Goal: Information Seeking & Learning: Understand process/instructions

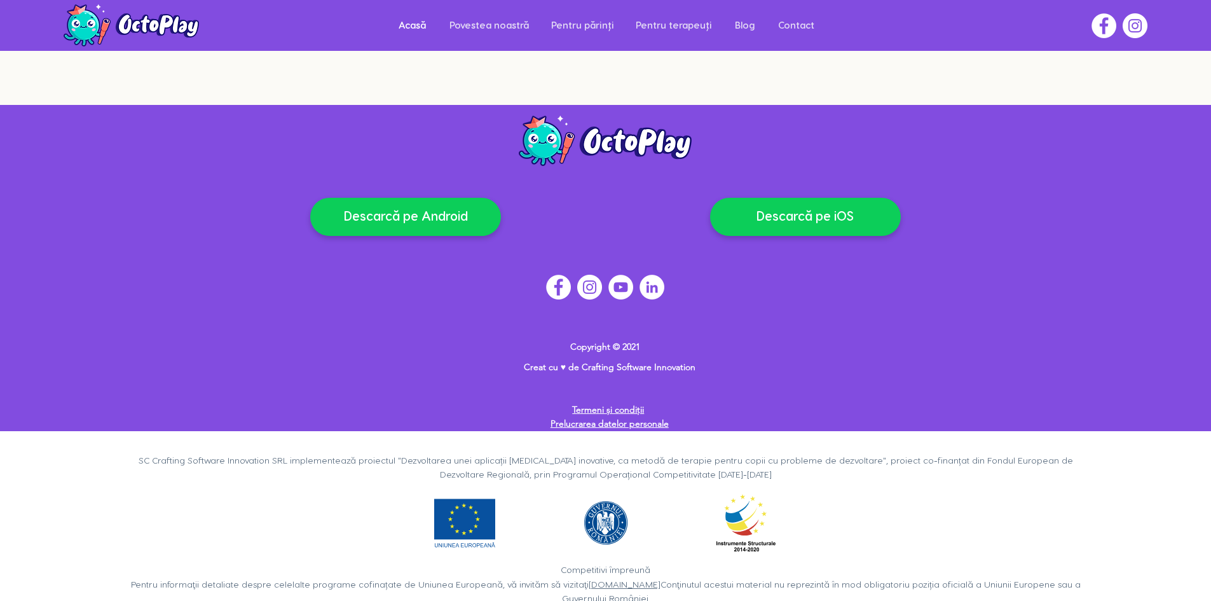
drag, startPoint x: 178, startPoint y: 557, endPoint x: 605, endPoint y: 560, distance: 427.0
click at [639, 573] on p "Competitivi împreună Pentru informaţii detaliate despre celelalte programe cofi…" at bounding box center [605, 584] width 968 height 43
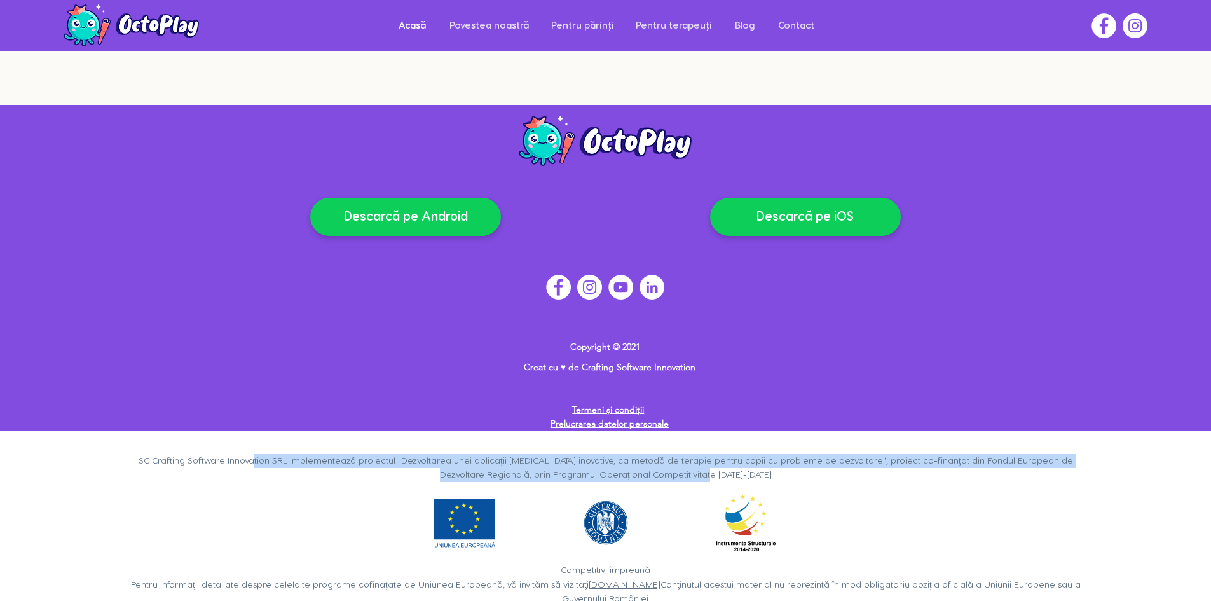
drag, startPoint x: 279, startPoint y: 426, endPoint x: 780, endPoint y: 451, distance: 502.0
click at [780, 454] on p "SC Crafting Software Innovation SRL implementează proiectul "Dezvoltarea unei a…" at bounding box center [605, 468] width 968 height 29
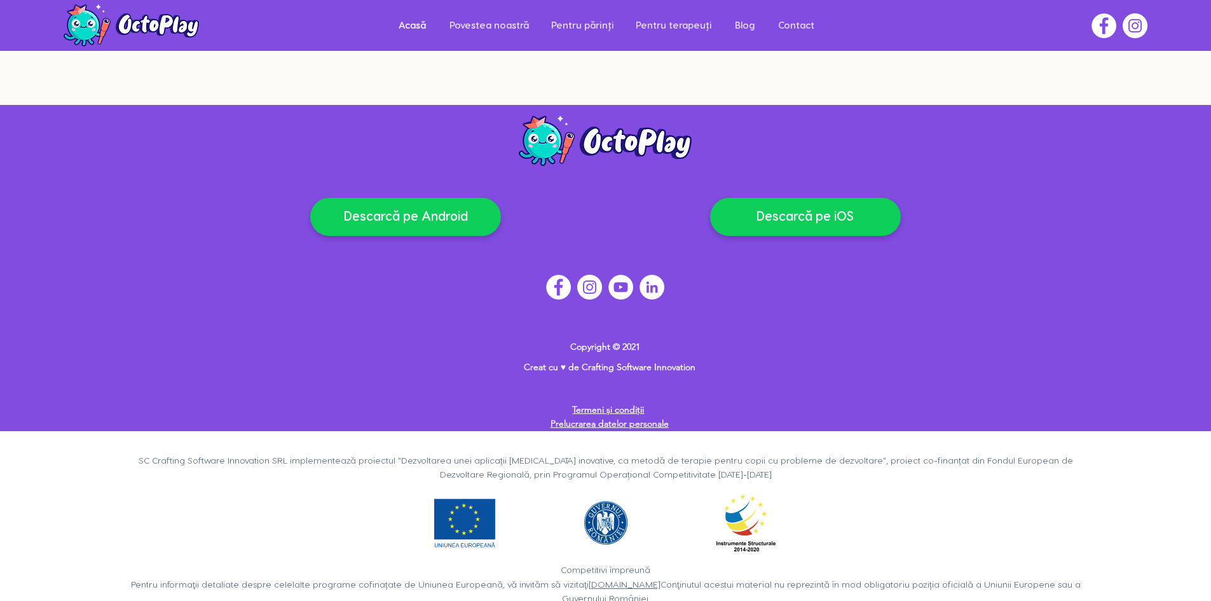
click at [772, 362] on div at bounding box center [605, 273] width 726 height 315
click at [623, 416] on p "Prelucrarea datelor personale" at bounding box center [609, 423] width 484 height 14
click at [622, 417] on link "Prelucrarea datelor personale" at bounding box center [609, 422] width 118 height 11
click at [591, 417] on link "Prelucrarea datelor personale" at bounding box center [609, 422] width 118 height 11
click at [620, 404] on link "Termeni și condiții" at bounding box center [608, 409] width 72 height 11
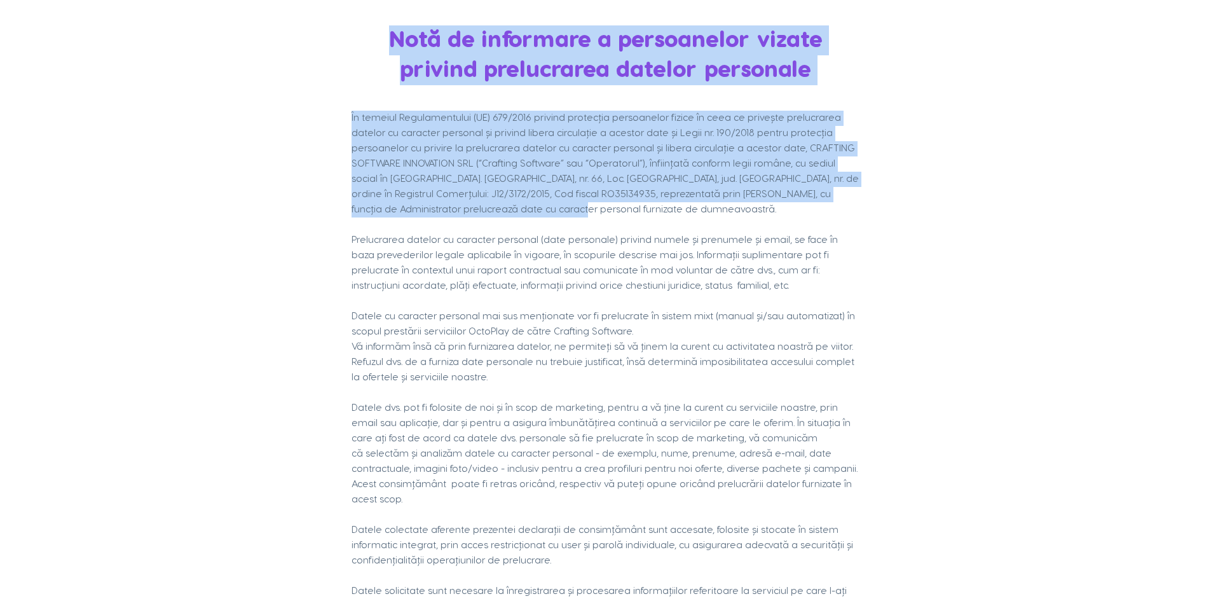
drag, startPoint x: 357, startPoint y: 107, endPoint x: 846, endPoint y: 195, distance: 497.1
click at [846, 195] on div "Notă de informare a persoanelor vizate privind prelucrarea datelor personale În…" at bounding box center [605, 609] width 508 height 1168
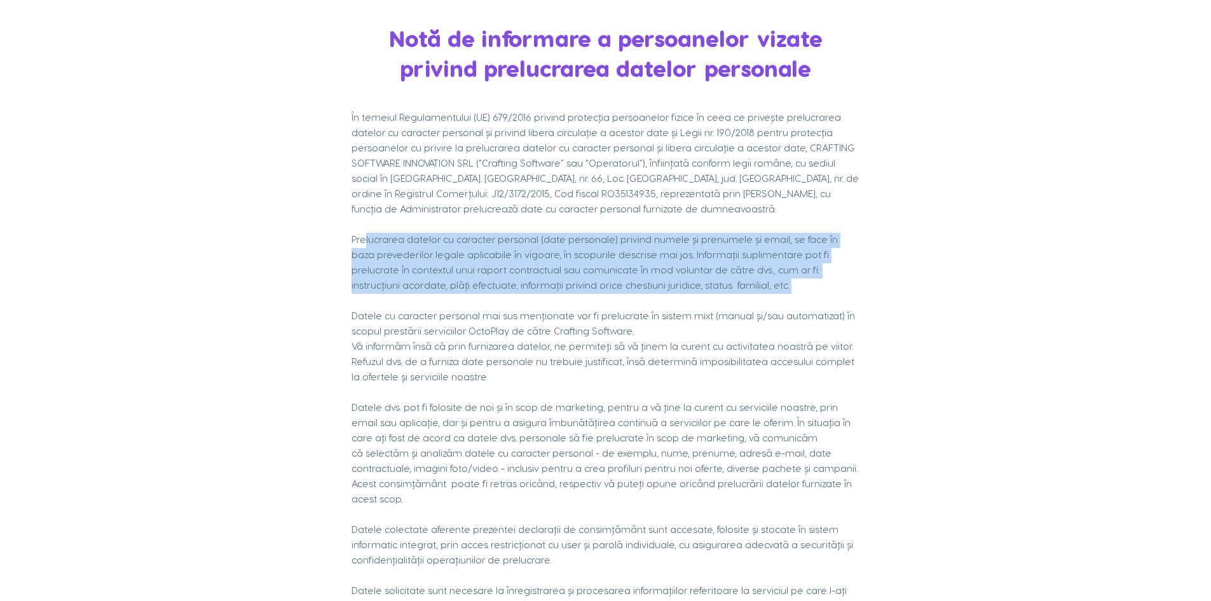
drag, startPoint x: 461, startPoint y: 235, endPoint x: 686, endPoint y: 278, distance: 229.6
click at [673, 294] on p "​" at bounding box center [605, 301] width 508 height 15
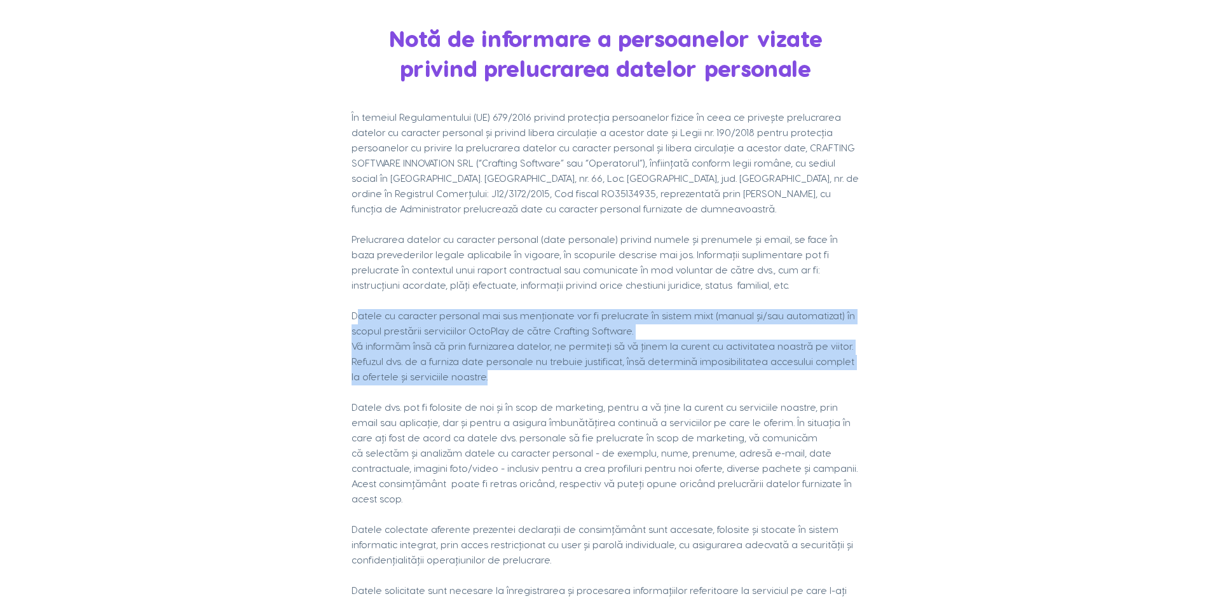
drag, startPoint x: 464, startPoint y: 346, endPoint x: 519, endPoint y: 367, distance: 58.8
click at [513, 368] on p "Vă informăm însă că prin furnizarea datelor, ne permiteți să vă ținem la curent…" at bounding box center [605, 362] width 508 height 46
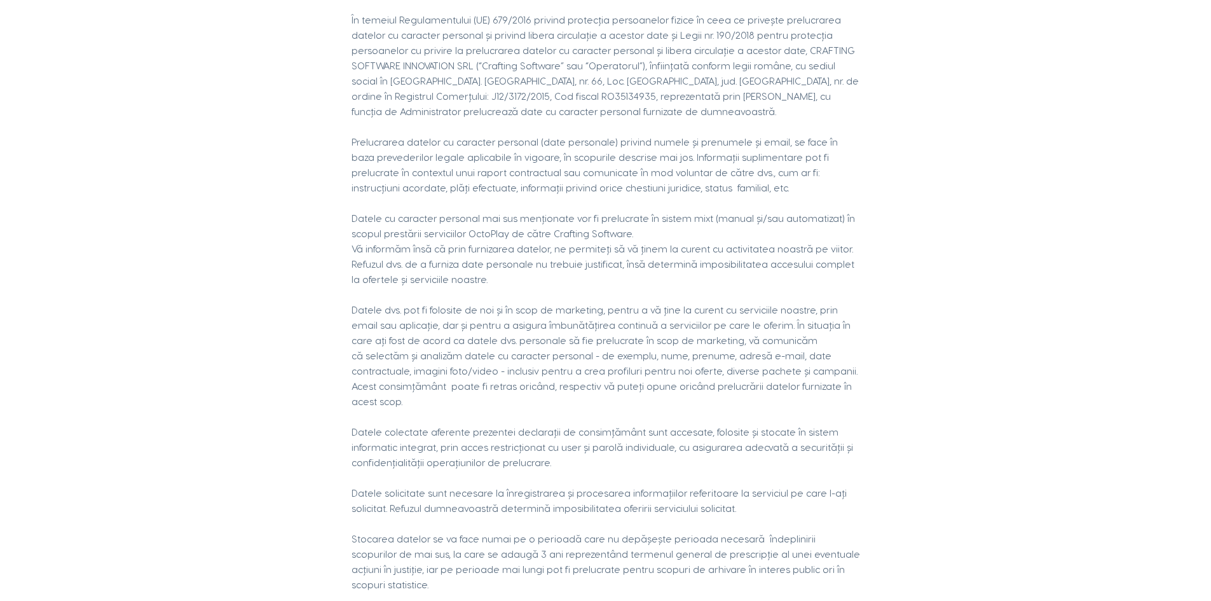
scroll to position [127, 0]
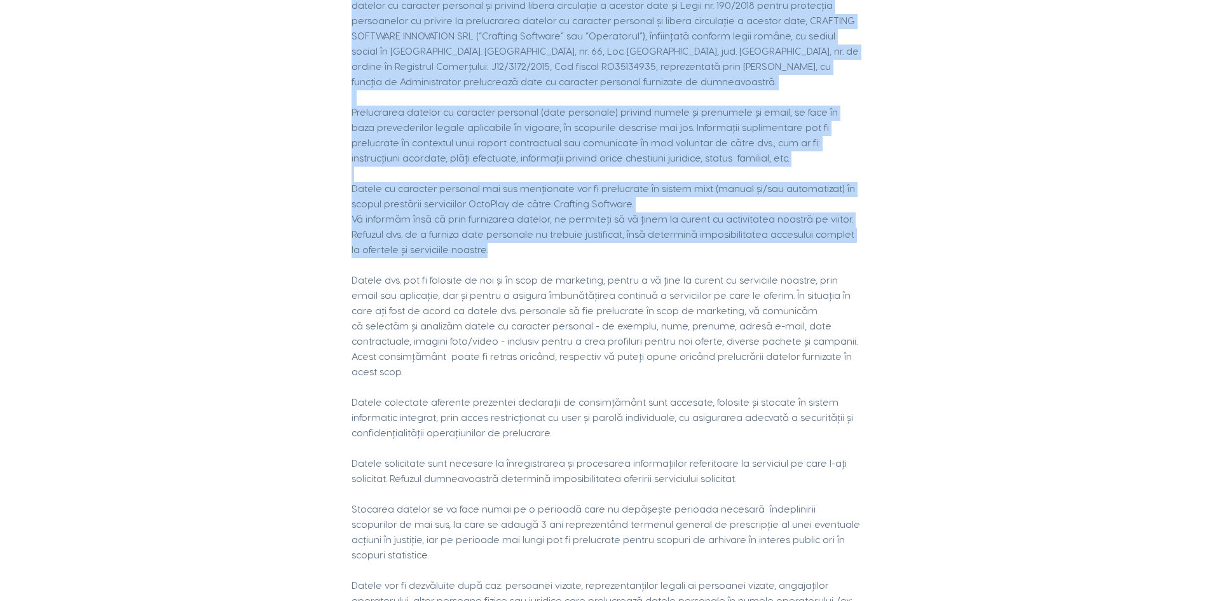
drag, startPoint x: 441, startPoint y: 236, endPoint x: 333, endPoint y: 173, distance: 125.0
click at [333, 173] on section "Notă de informare a persoanelor vizate privind prelucrarea datelor personale În…" at bounding box center [605, 482] width 1211 height 1219
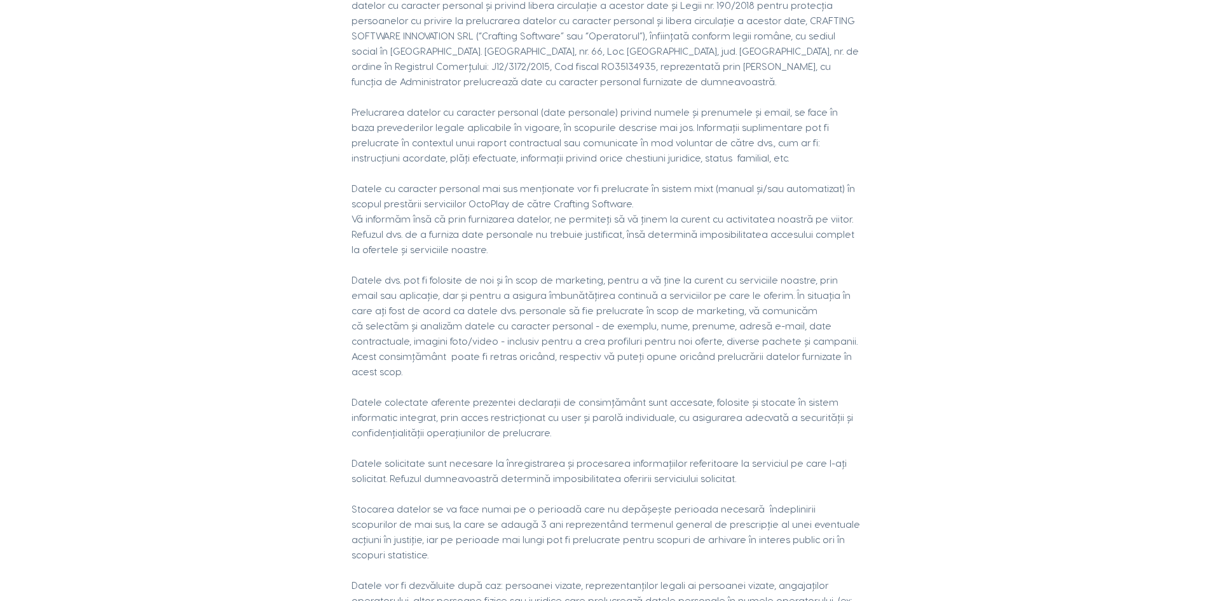
click at [404, 258] on p "​" at bounding box center [605, 265] width 508 height 15
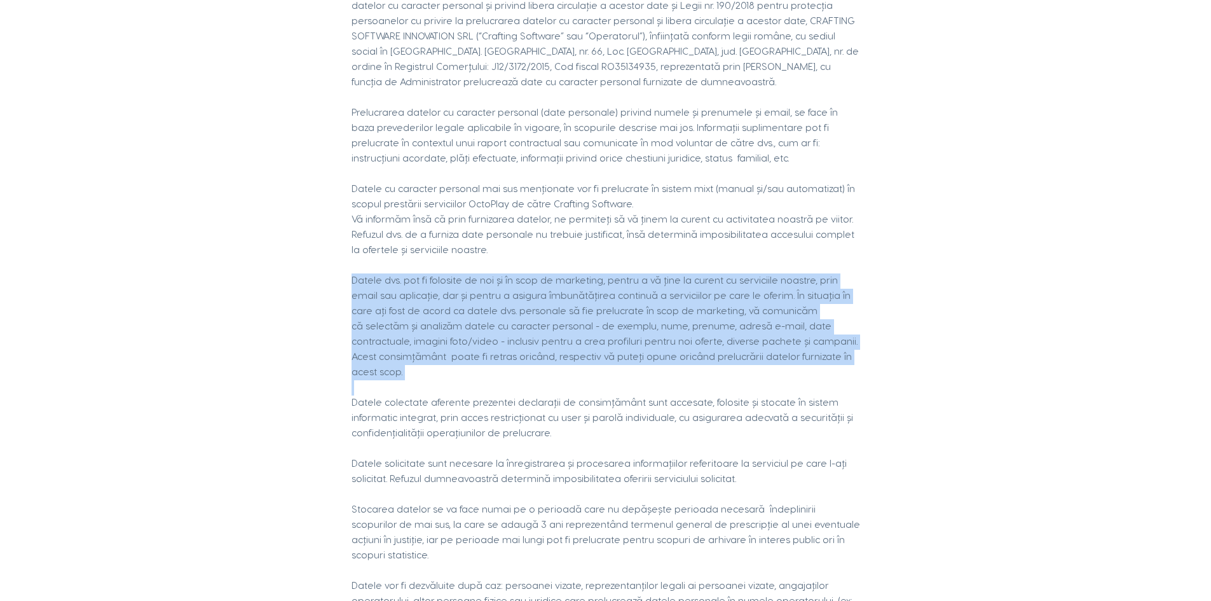
drag, startPoint x: 353, startPoint y: 266, endPoint x: 839, endPoint y: 351, distance: 493.6
click at [839, 351] on div "În temeiul Regulamentului (UE) 679/2016 privind protecția persoanelor fizice în…" at bounding box center [605, 524] width 508 height 1083
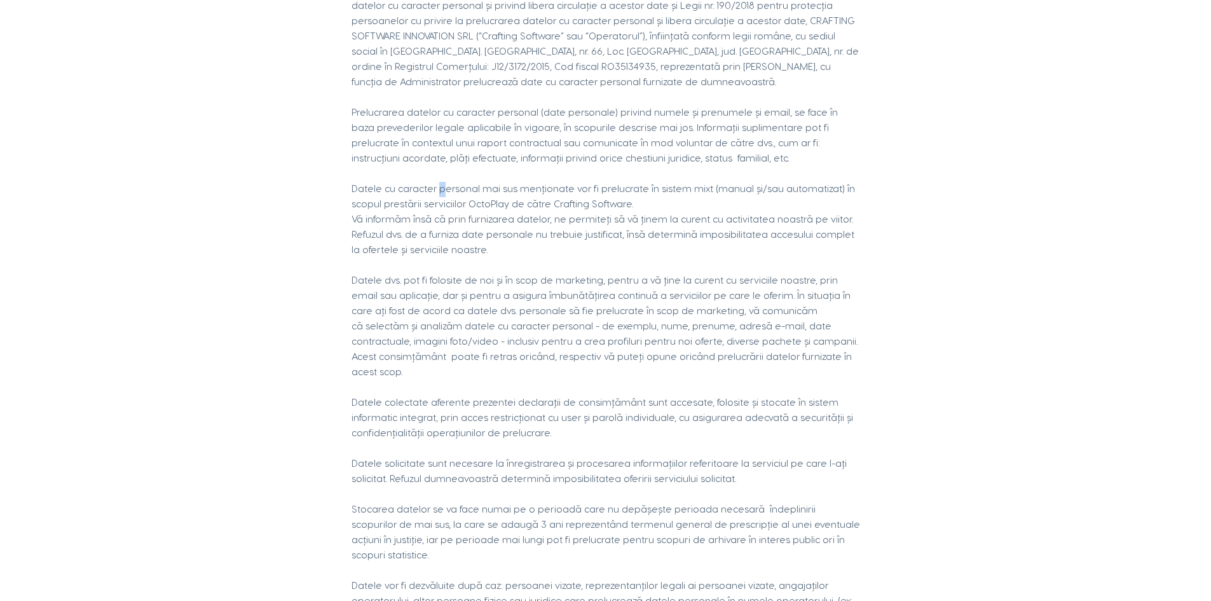
click at [434, 182] on p "Datele cu caracter personal mai sus menționate vor fi prelucrate în sistem mixt…" at bounding box center [605, 197] width 508 height 31
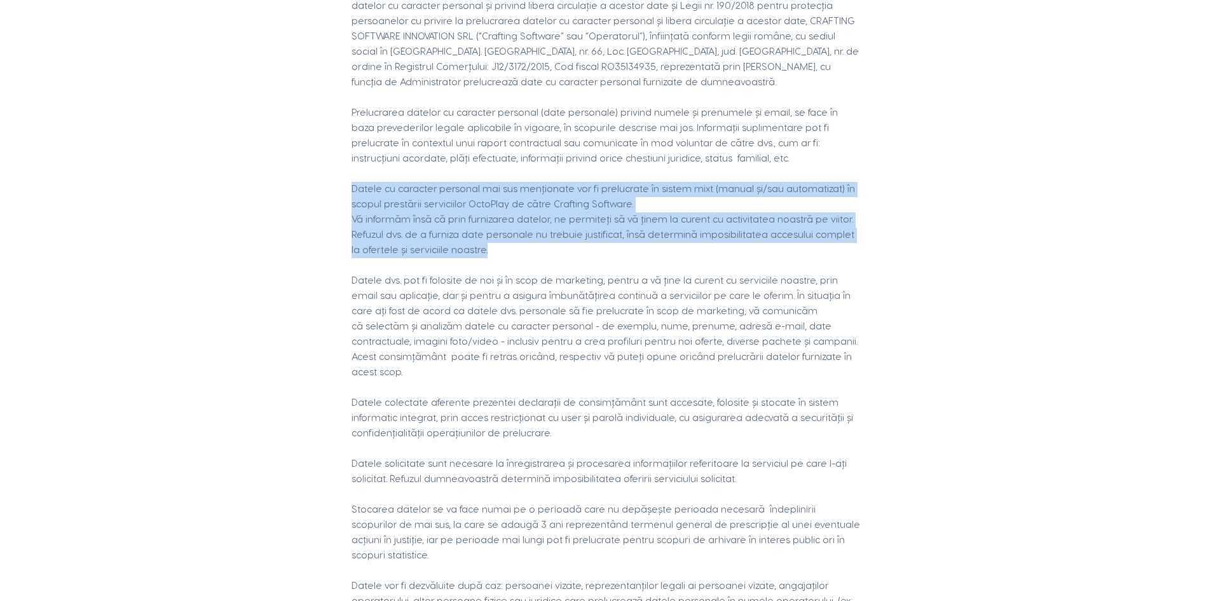
drag, startPoint x: 514, startPoint y: 215, endPoint x: 369, endPoint y: 157, distance: 156.6
click at [369, 157] on div "În temeiul Regulamentului (UE) 679/2016 privind protecția persoanelor fizice în…" at bounding box center [605, 524] width 508 height 1083
click at [465, 220] on p "Vă informăm însă că prin furnizarea datelor, ne permiteți să vă ținem la curent…" at bounding box center [605, 235] width 508 height 46
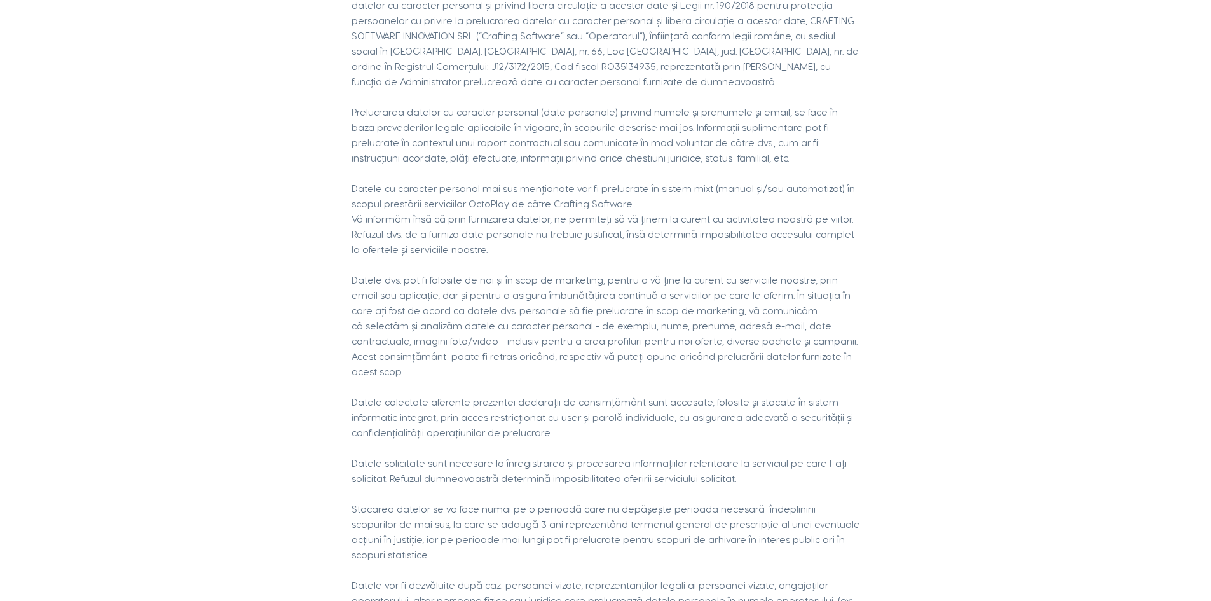
drag, startPoint x: 764, startPoint y: 179, endPoint x: 850, endPoint y: 198, distance: 88.0
click at [855, 196] on div "În temeiul Regulamentului (UE) 679/2016 privind protecția persoanelor fizice în…" at bounding box center [605, 524] width 508 height 1083
click at [490, 212] on p "Vă informăm însă că prin furnizarea datelor, ne permiteți să vă ținem la curent…" at bounding box center [605, 235] width 508 height 46
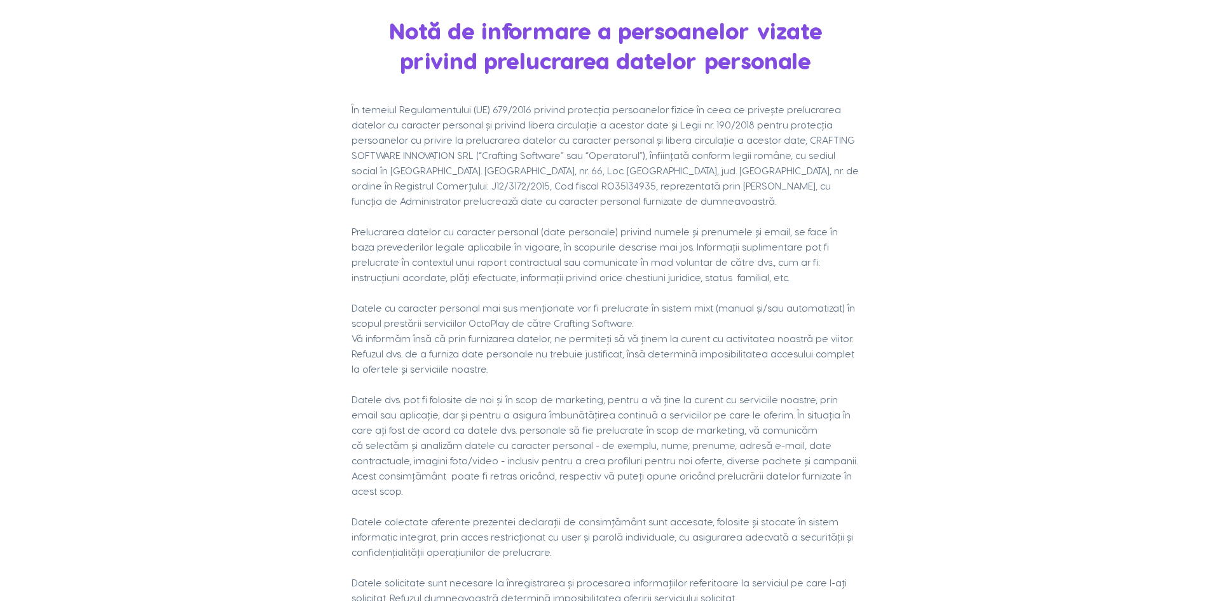
scroll to position [0, 0]
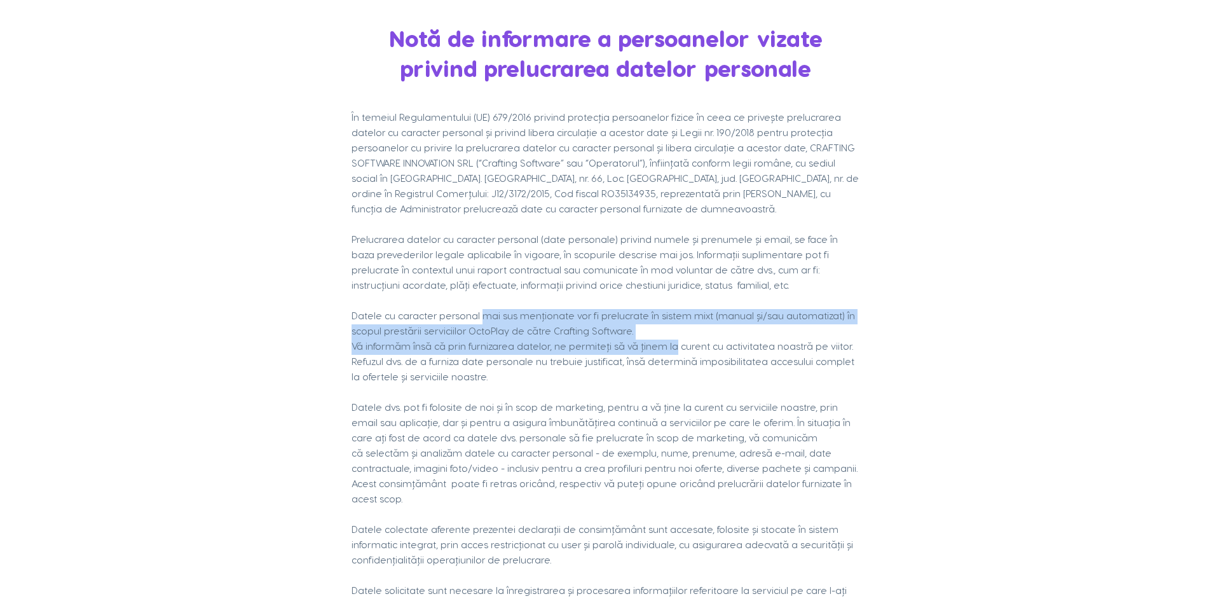
drag, startPoint x: 476, startPoint y: 298, endPoint x: 656, endPoint y: 333, distance: 183.8
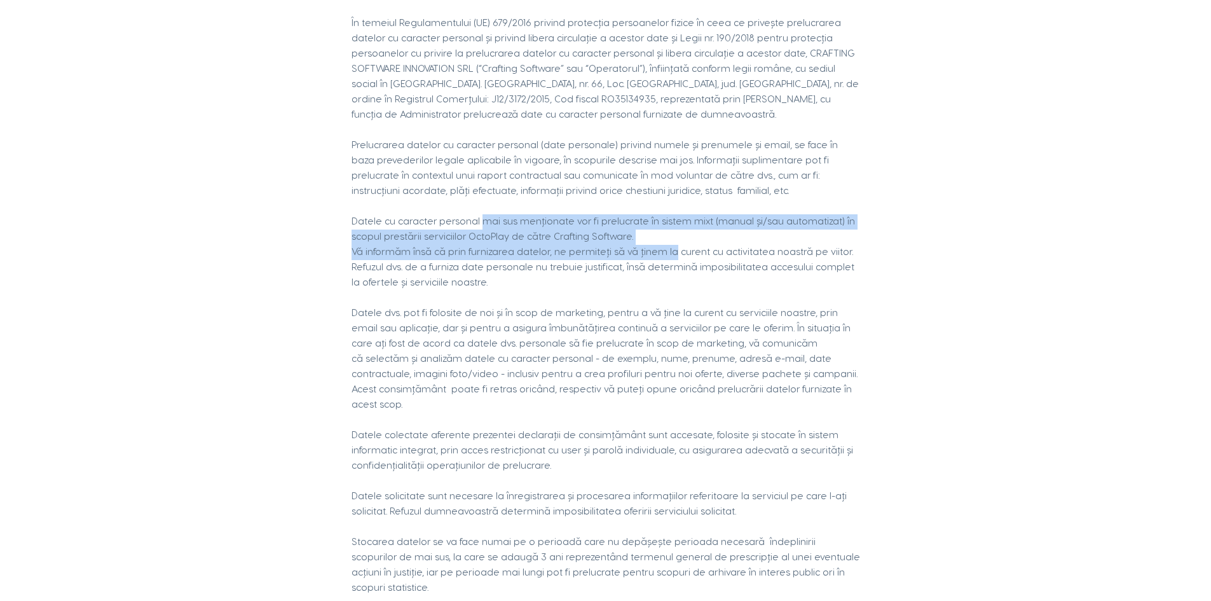
scroll to position [127, 0]
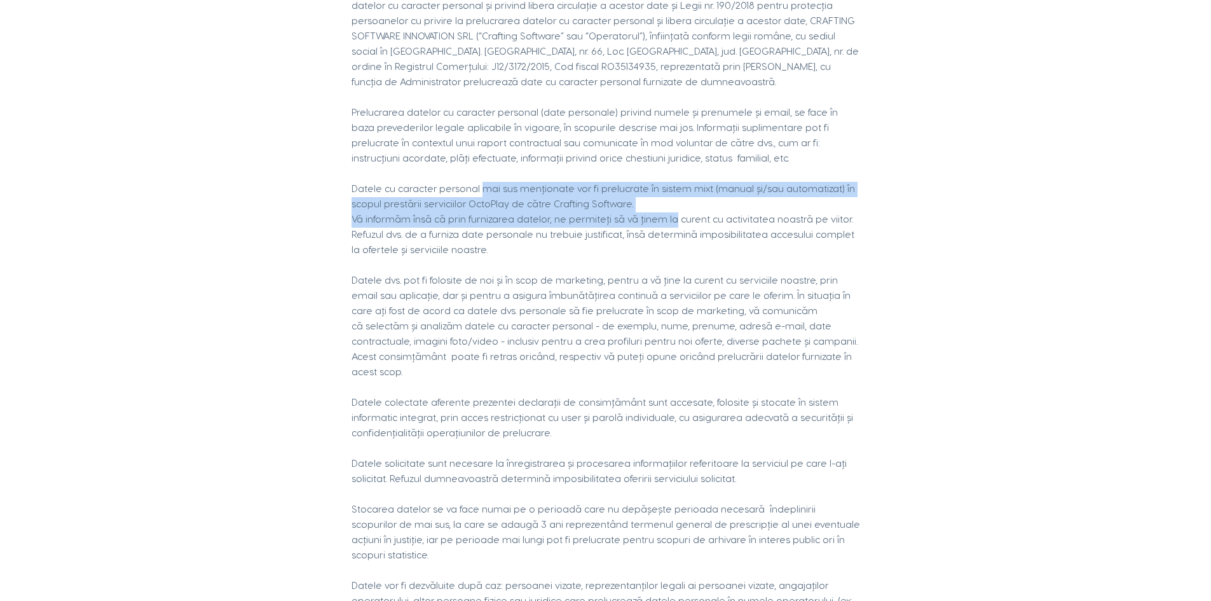
drag, startPoint x: 527, startPoint y: 273, endPoint x: 788, endPoint y: 353, distance: 273.2
click at [791, 350] on div "În temeiul Regulamentului (UE) 679/2016 privind protecția persoanelor fizice în…" at bounding box center [605, 524] width 508 height 1083
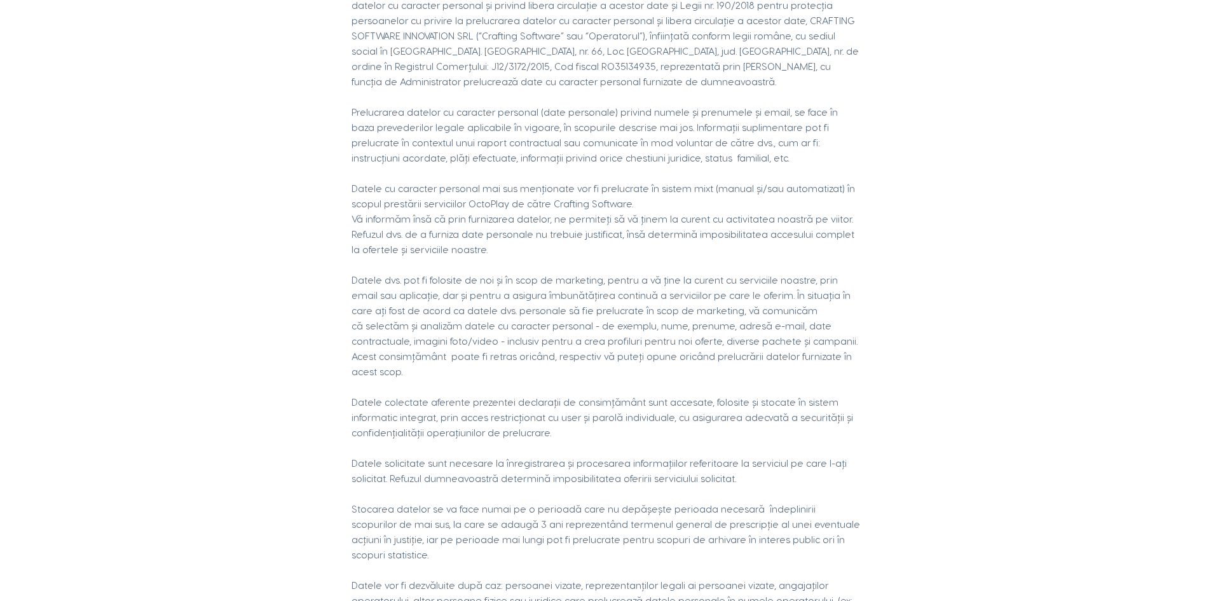
click at [661, 395] on p "Datele colectate aferente prezentei declarații de consimțământ sunt accesate, f…" at bounding box center [605, 418] width 508 height 46
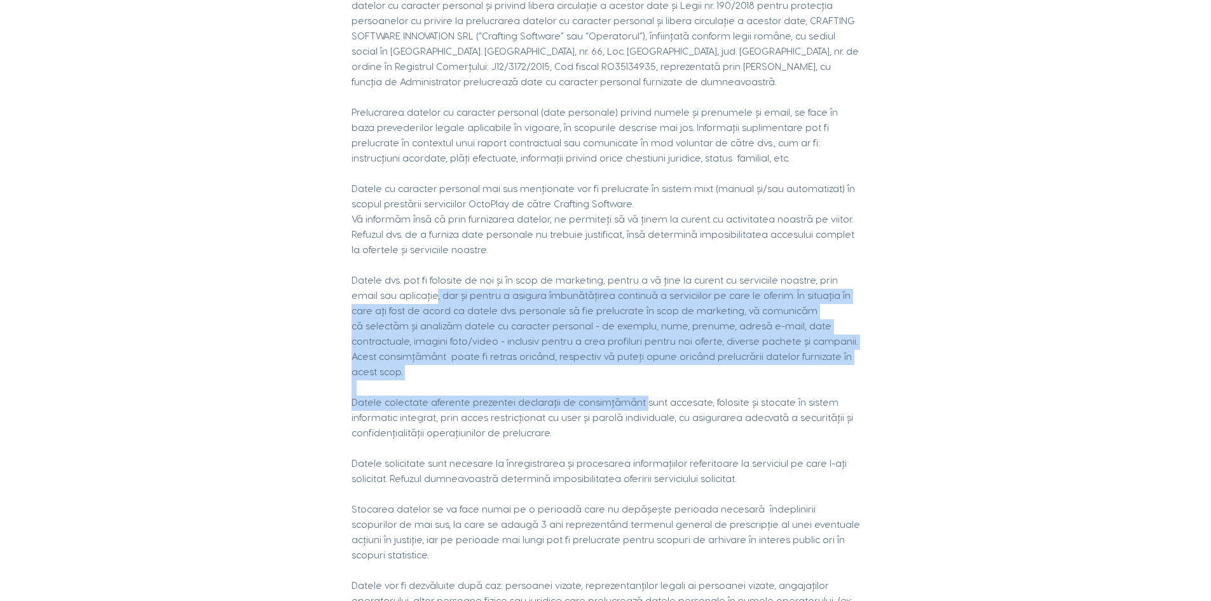
drag, startPoint x: 622, startPoint y: 366, endPoint x: 384, endPoint y: 275, distance: 254.4
click at [384, 275] on div "În temeiul Regulamentului (UE) 679/2016 privind protecția persoanelor fizice în…" at bounding box center [605, 524] width 508 height 1083
click at [473, 341] on p "Datele dvs. pot fi folosite de noi și în scop de marketing, pentru a vă ține la…" at bounding box center [605, 326] width 508 height 107
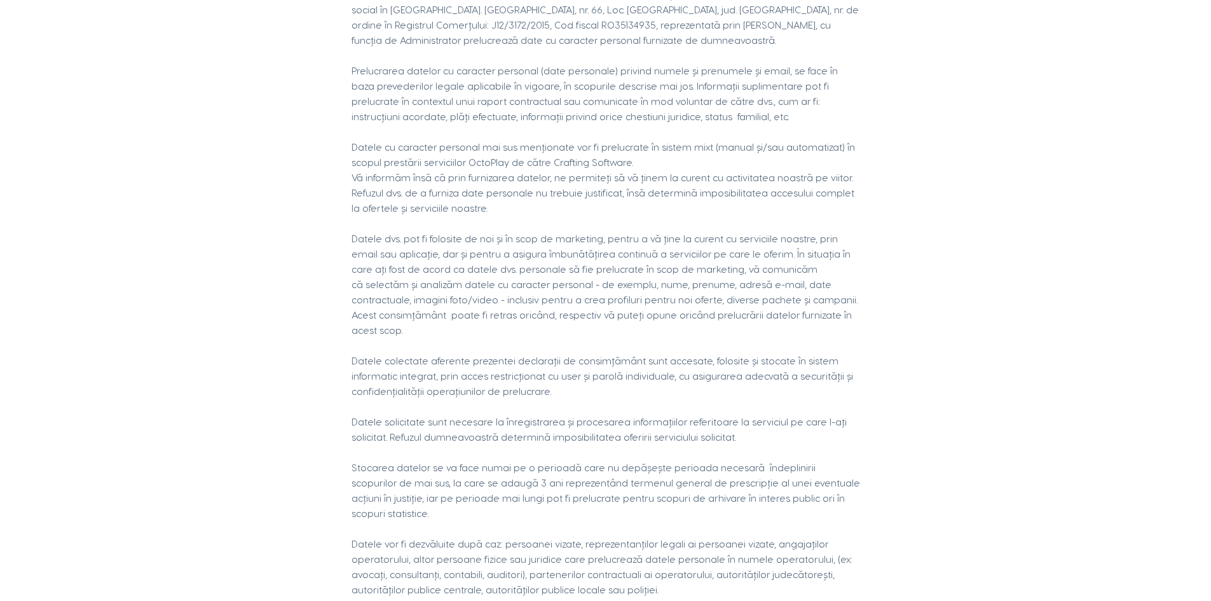
scroll to position [191, 0]
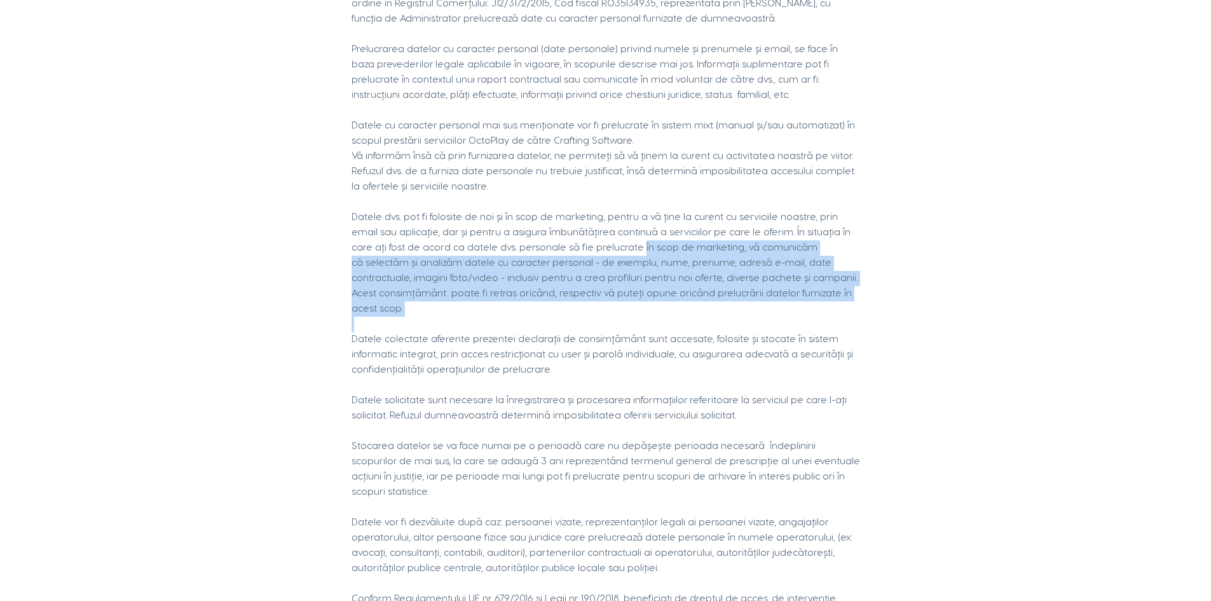
drag, startPoint x: 557, startPoint y: 235, endPoint x: 721, endPoint y: 288, distance: 172.4
click at [721, 288] on div "În temeiul Regulamentului (UE) 679/2016 privind protecția persoanelor fizice în…" at bounding box center [605, 461] width 508 height 1083
click at [709, 316] on p "main content" at bounding box center [605, 323] width 508 height 15
drag, startPoint x: 700, startPoint y: 275, endPoint x: 454, endPoint y: 250, distance: 247.9
click at [454, 250] on p "Datele dvs. pot fi folosite de noi și în scop de marketing, pentru a vă ține la…" at bounding box center [605, 263] width 508 height 107
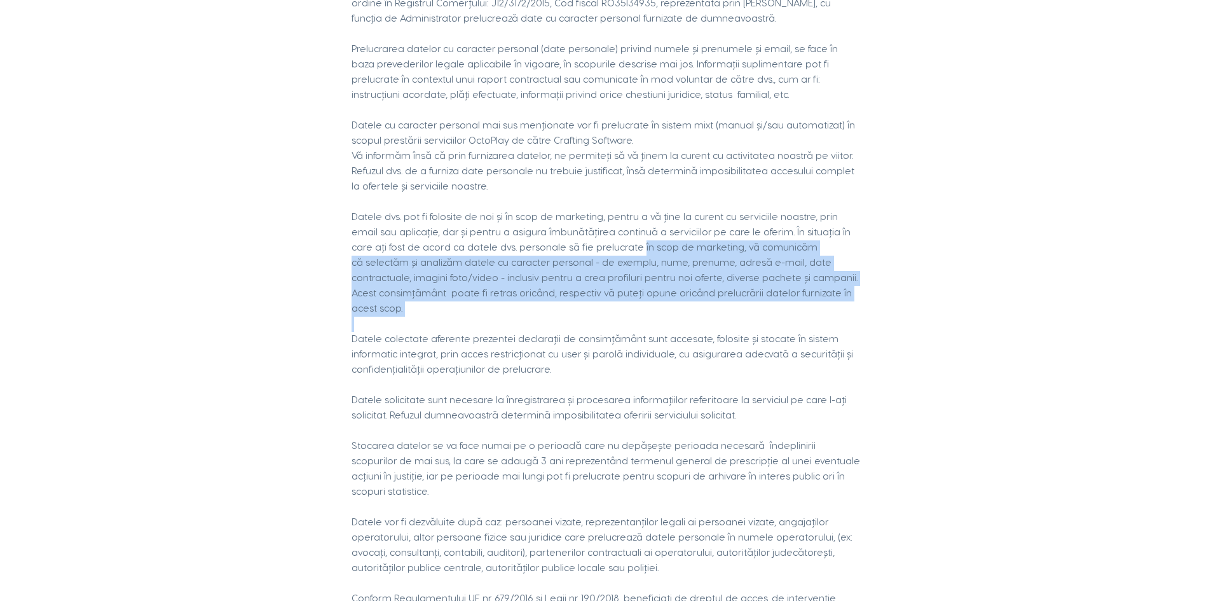
click at [379, 256] on p "Datele dvs. pot fi folosite de noi și în scop de marketing, pentru a vă ține la…" at bounding box center [605, 263] width 508 height 107
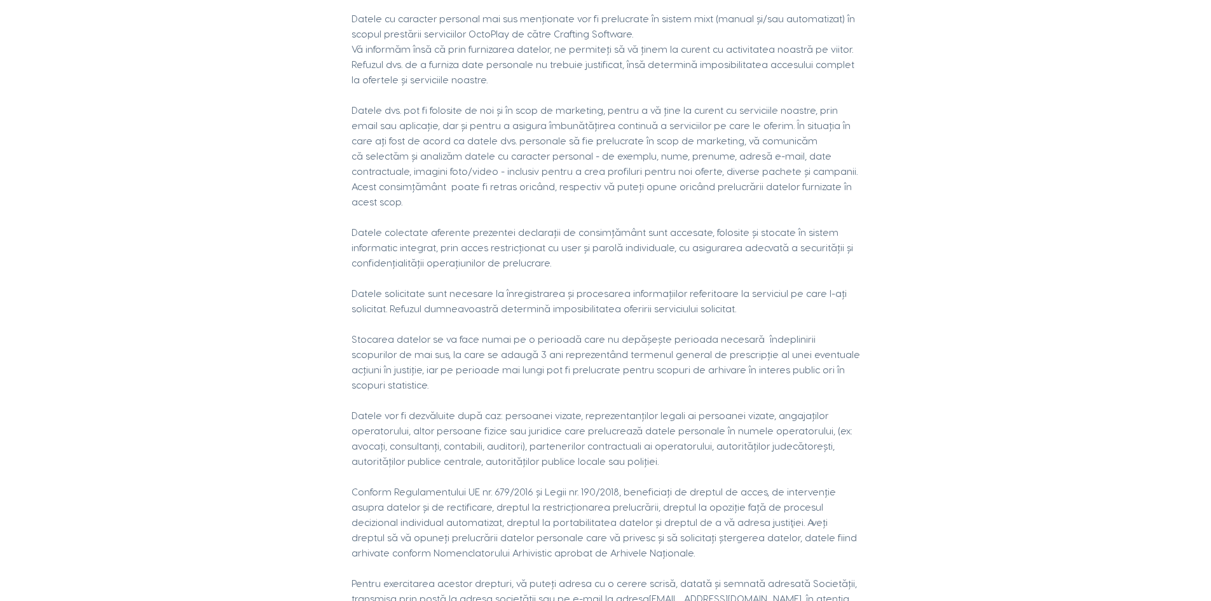
scroll to position [318, 0]
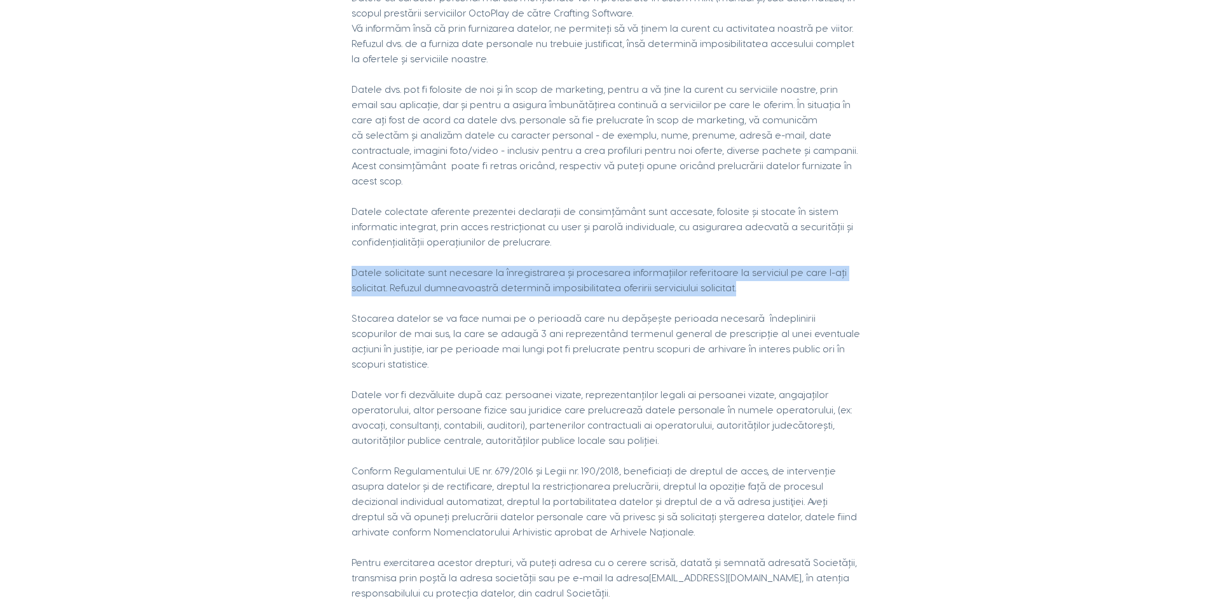
drag, startPoint x: 356, startPoint y: 231, endPoint x: 757, endPoint y: 256, distance: 402.4
click at [757, 256] on div "În temeiul Regulamentului (UE) 679/2016 privind protecția persoanelor fizice în…" at bounding box center [605, 334] width 508 height 1083
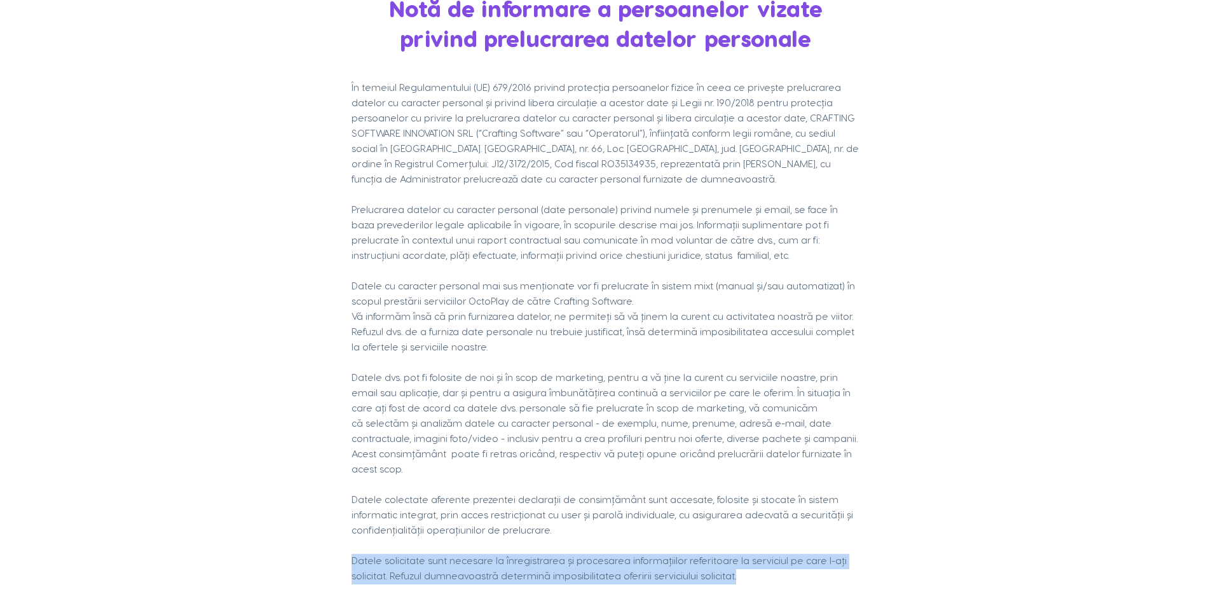
scroll to position [0, 0]
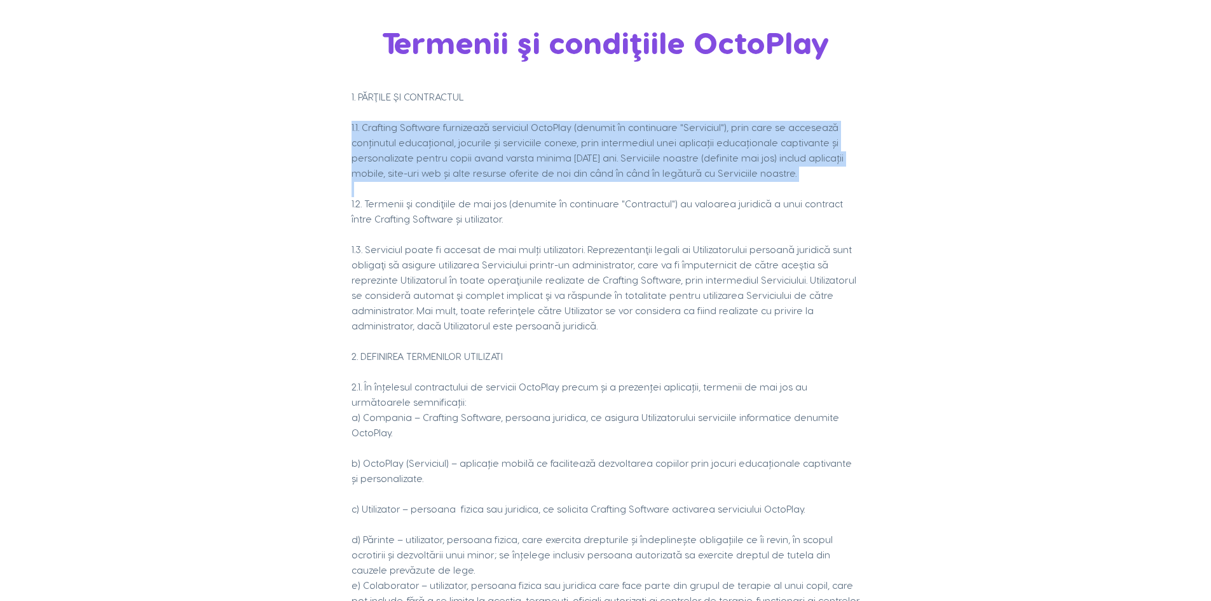
drag, startPoint x: 356, startPoint y: 118, endPoint x: 749, endPoint y: 194, distance: 400.2
click at [670, 184] on p "main content" at bounding box center [605, 189] width 508 height 15
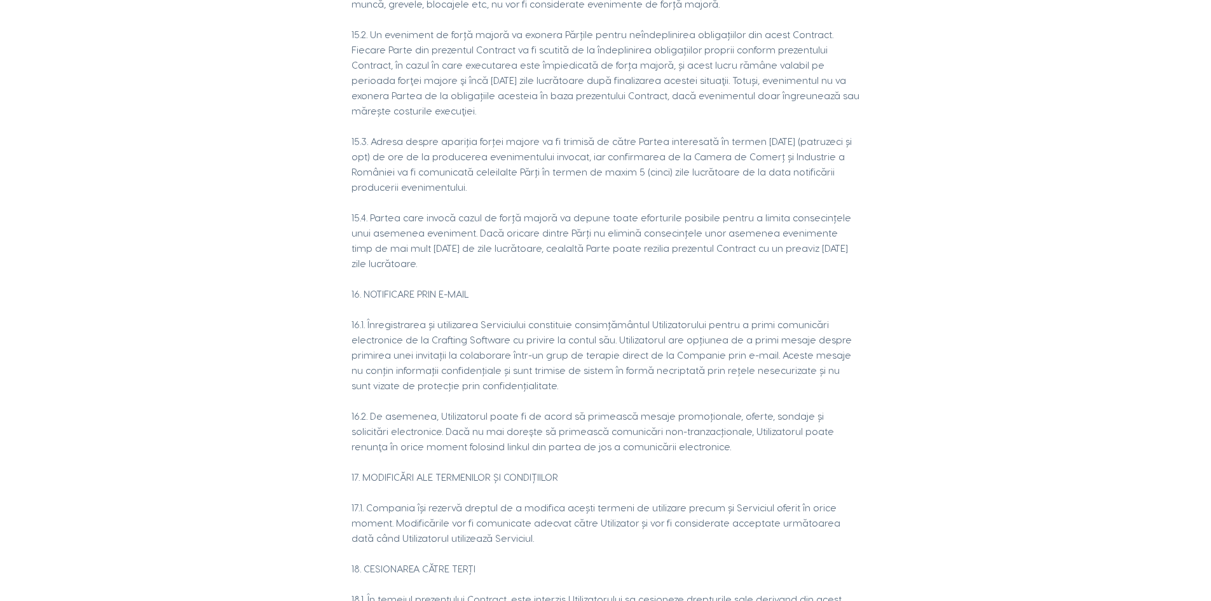
scroll to position [7491, 0]
